Goal: Find specific page/section: Find specific page/section

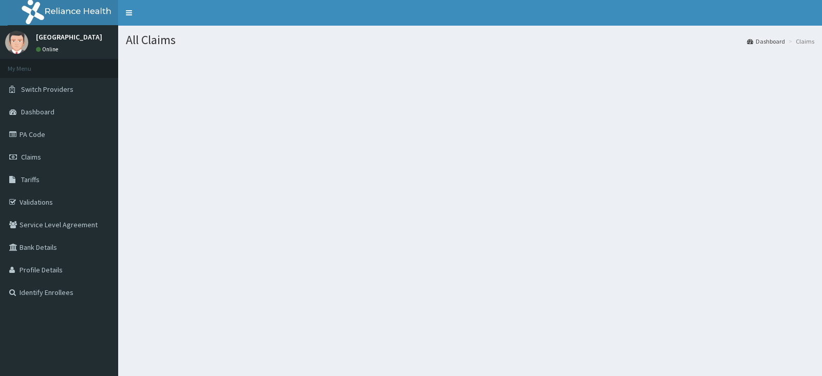
click at [80, 127] on link "PA Code" at bounding box center [59, 134] width 118 height 23
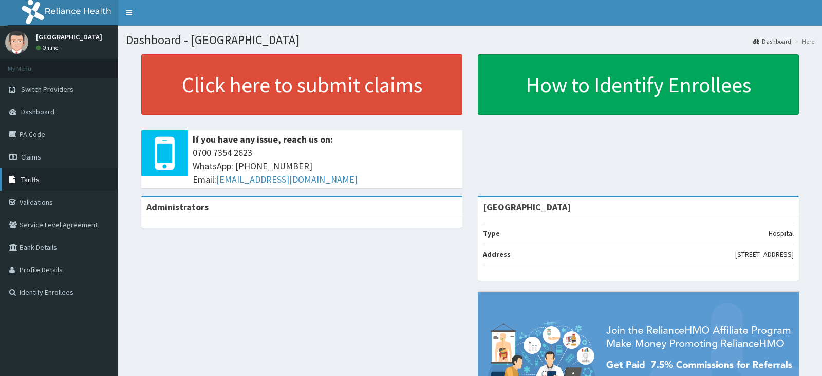
click at [35, 177] on span "Tariffs" at bounding box center [30, 179] width 18 height 9
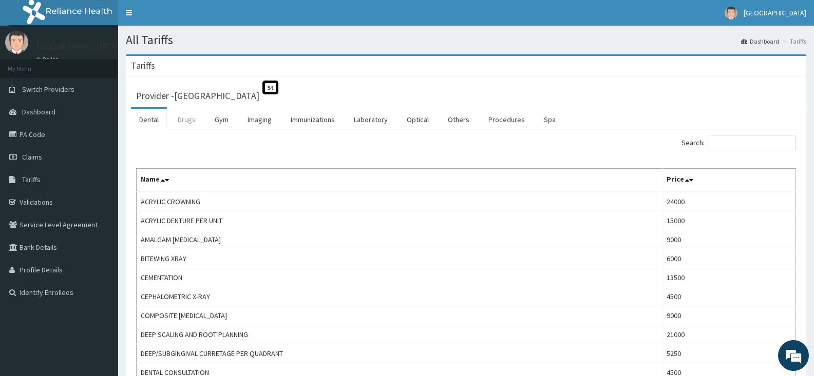
drag, startPoint x: 181, startPoint y: 125, endPoint x: 420, endPoint y: 97, distance: 240.5
click at [180, 125] on link "Drugs" at bounding box center [186, 120] width 34 height 22
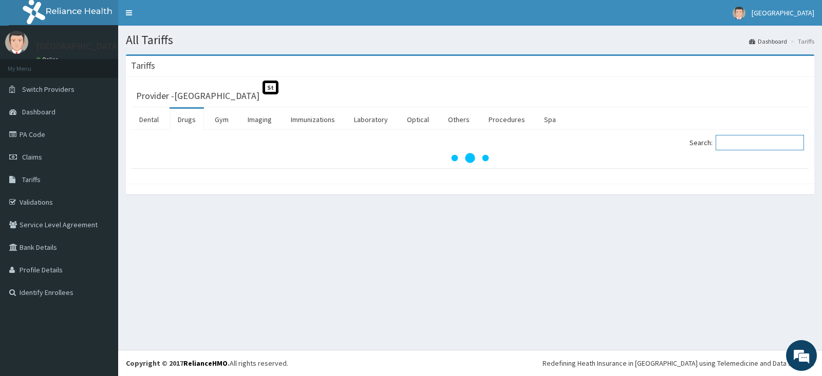
click at [724, 140] on input "Search:" at bounding box center [759, 142] width 88 height 15
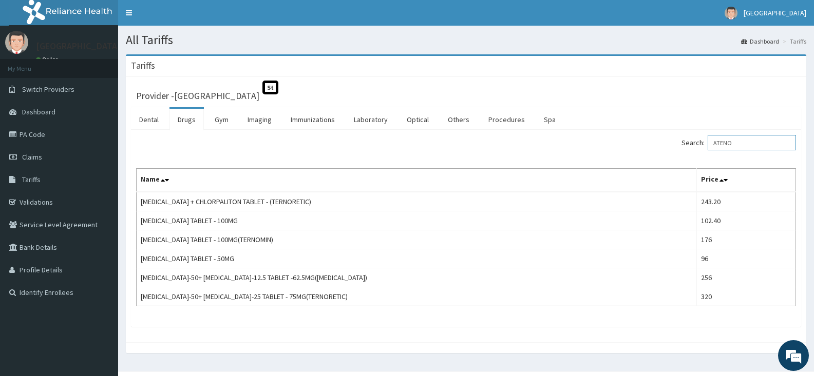
drag, startPoint x: 745, startPoint y: 146, endPoint x: 717, endPoint y: 133, distance: 30.6
click at [688, 144] on div "Search: [GEOGRAPHIC_DATA]" at bounding box center [635, 144] width 323 height 18
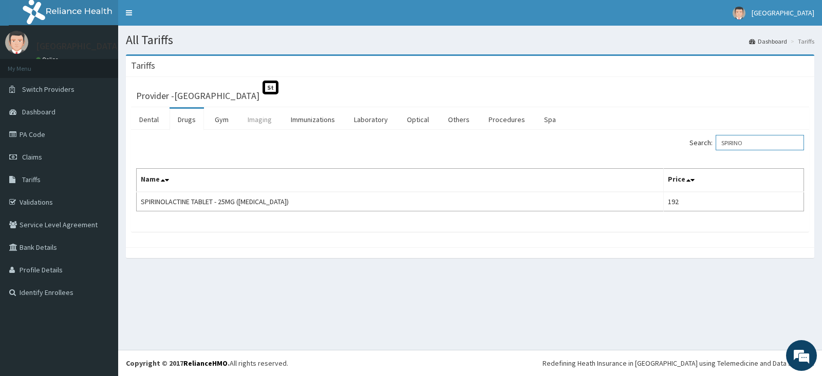
type input "SPIRINO"
